Goal: Task Accomplishment & Management: Use online tool/utility

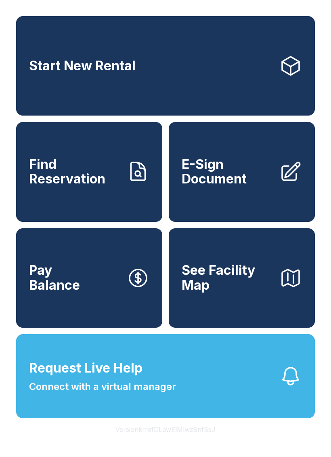
click at [109, 187] on span "Find Reservation" at bounding box center [74, 171] width 91 height 29
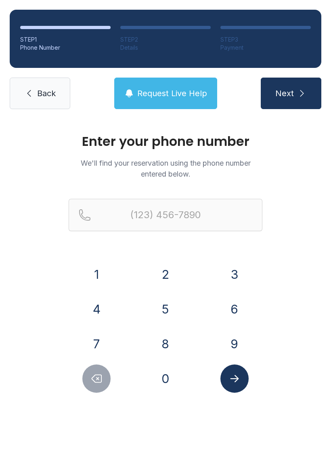
click at [235, 340] on button "9" at bounding box center [234, 343] width 28 height 28
click at [96, 269] on button "1" at bounding box center [96, 274] width 28 height 28
click at [165, 380] on button "0" at bounding box center [165, 378] width 28 height 28
click at [165, 308] on button "5" at bounding box center [165, 309] width 28 height 28
click at [164, 375] on button "0" at bounding box center [165, 378] width 28 height 28
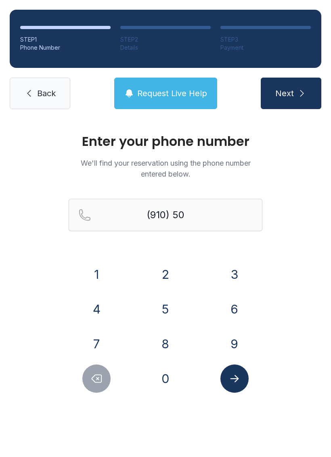
click at [164, 375] on button "0" at bounding box center [165, 378] width 28 height 28
click at [165, 268] on button "2" at bounding box center [165, 274] width 28 height 28
click at [102, 305] on button "4" at bounding box center [96, 309] width 28 height 28
click at [105, 347] on button "7" at bounding box center [96, 343] width 28 height 28
click at [104, 347] on button "7" at bounding box center [96, 343] width 28 height 28
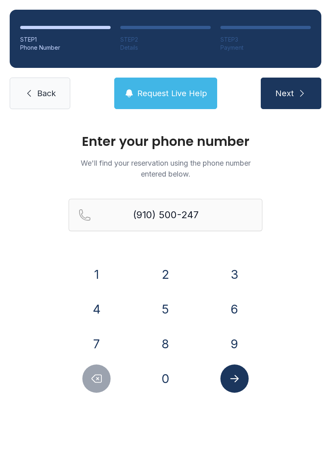
type input "[PHONE_NUMBER]"
click at [234, 376] on icon "Submit lookup form" at bounding box center [235, 378] width 12 height 12
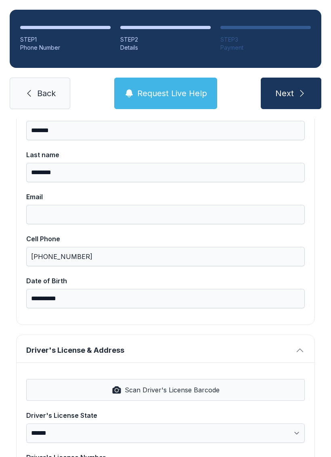
scroll to position [101, 0]
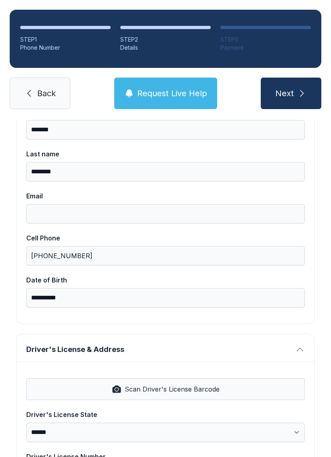
click at [52, 91] on span "Back" at bounding box center [46, 93] width 19 height 11
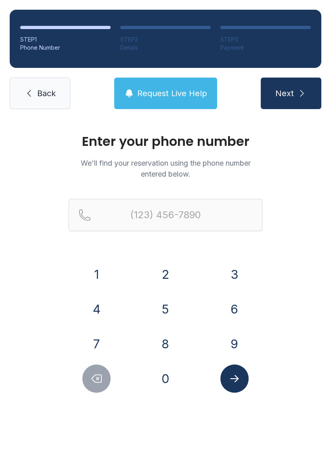
click at [177, 310] on button "5" at bounding box center [165, 309] width 28 height 28
type input "(5"
click at [101, 378] on icon "Delete number" at bounding box center [96, 378] width 12 height 12
click at [235, 347] on button "9" at bounding box center [234, 343] width 28 height 28
click at [96, 266] on button "1" at bounding box center [96, 274] width 28 height 28
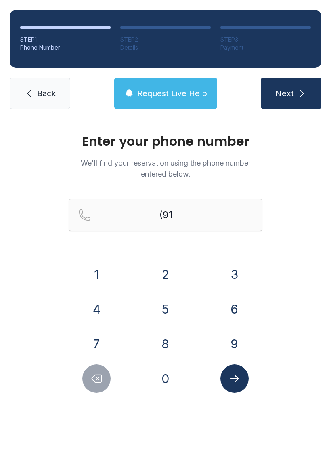
click at [164, 382] on button "0" at bounding box center [165, 378] width 28 height 28
click at [170, 312] on button "5" at bounding box center [165, 309] width 28 height 28
click at [166, 378] on button "0" at bounding box center [165, 378] width 28 height 28
click at [157, 277] on button "2" at bounding box center [165, 274] width 28 height 28
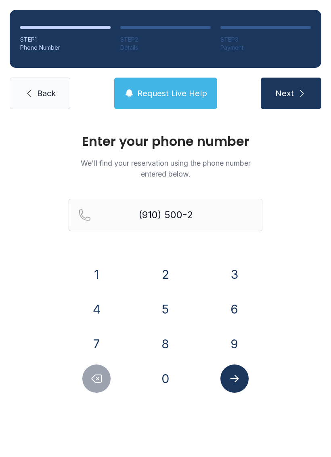
click at [98, 305] on button "4" at bounding box center [96, 309] width 28 height 28
click at [105, 346] on button "7" at bounding box center [96, 343] width 28 height 28
type input "[PHONE_NUMBER]"
click at [239, 378] on icon "Submit lookup form" at bounding box center [235, 378] width 12 height 12
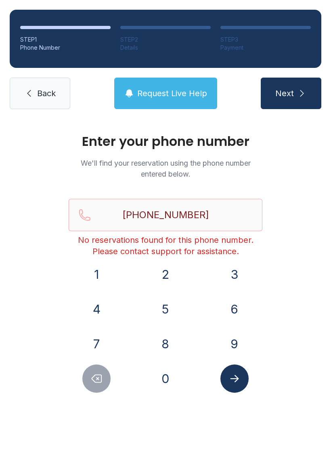
click at [31, 99] on link "Back" at bounding box center [40, 93] width 61 height 31
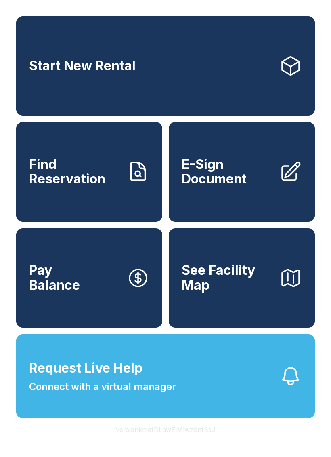
click at [228, 187] on span "E-Sign Document" at bounding box center [227, 171] width 91 height 29
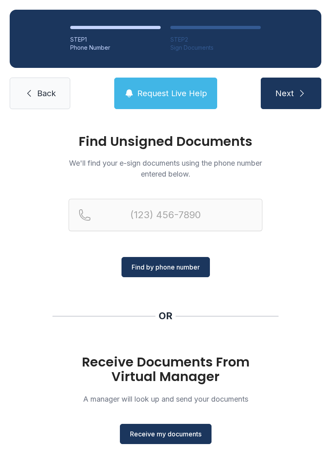
click at [185, 438] on button "Receive my documents" at bounding box center [166, 434] width 92 height 20
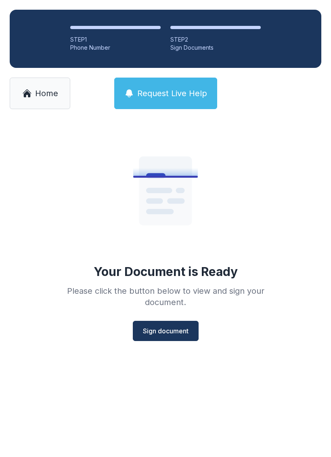
click at [158, 333] on span "Sign document" at bounding box center [166, 331] width 46 height 10
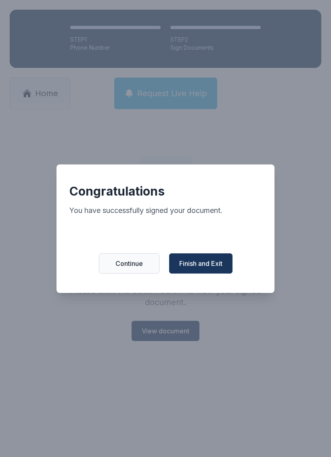
click at [200, 266] on span "Finish and Exit" at bounding box center [200, 263] width 43 height 10
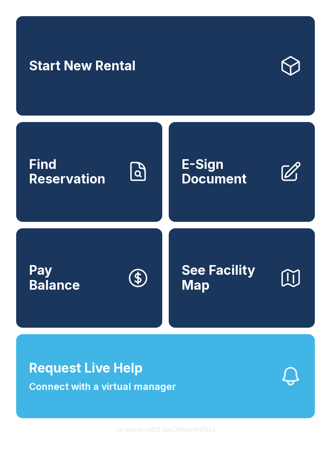
click at [22, 382] on button "Request Live Help Connect with a virtual manager" at bounding box center [165, 376] width 299 height 84
